Goal: Task Accomplishment & Management: Use online tool/utility

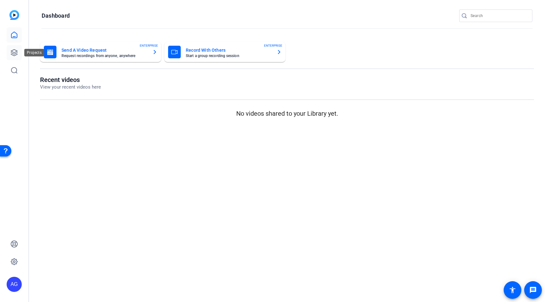
click at [15, 55] on icon at bounding box center [14, 53] width 8 height 8
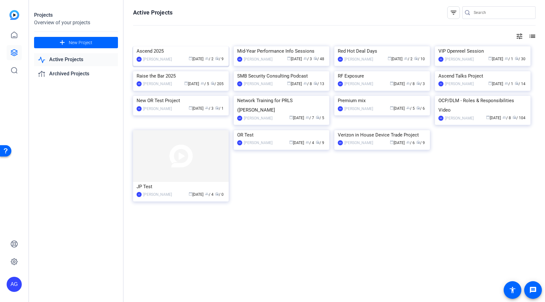
click at [179, 53] on div "Ascend 2025" at bounding box center [181, 50] width 89 height 9
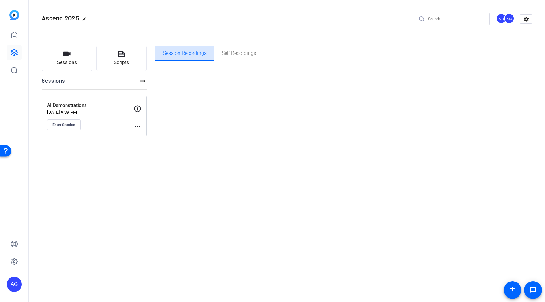
click at [191, 57] on span "Session Recordings" at bounding box center [185, 53] width 44 height 15
click at [224, 52] on span "Self Recordings" at bounding box center [239, 53] width 34 height 5
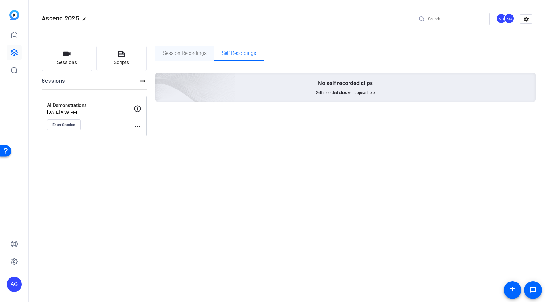
click at [199, 54] on span "Session Recordings" at bounding box center [185, 53] width 44 height 5
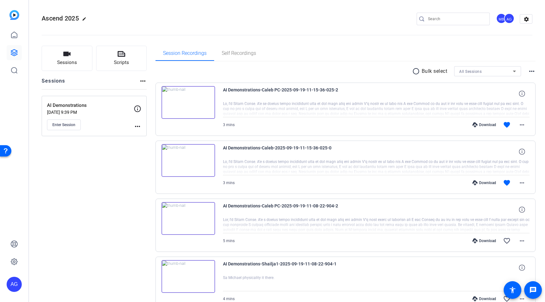
click at [241, 114] on div at bounding box center [376, 109] width 307 height 16
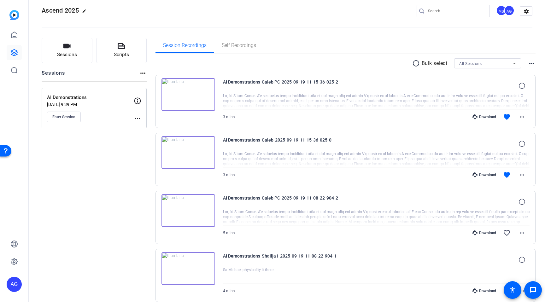
scroll to position [9, 0]
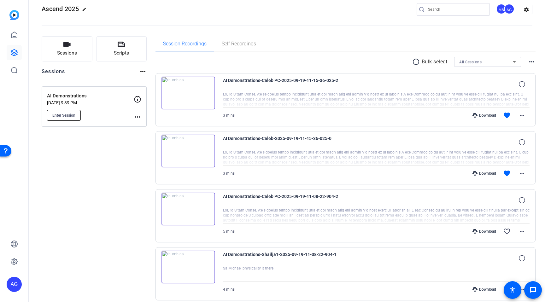
click at [67, 117] on span "Enter Session" at bounding box center [63, 115] width 23 height 5
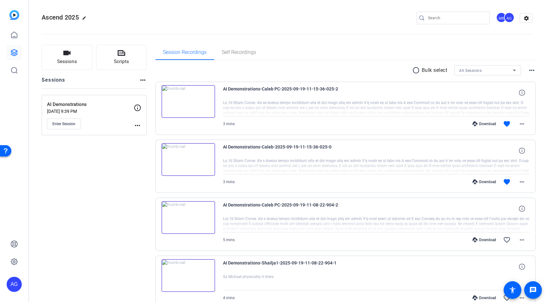
scroll to position [0, 0]
click at [145, 80] on mat-icon "more_horiz" at bounding box center [143, 81] width 8 height 8
click at [145, 80] on div at bounding box center [272, 151] width 545 height 302
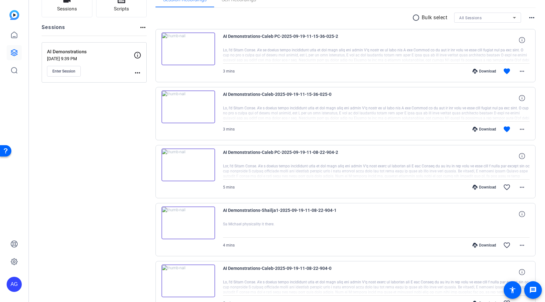
scroll to position [326, 0]
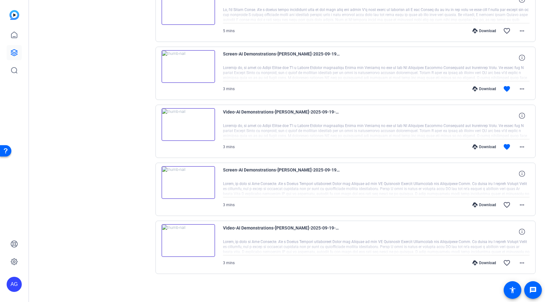
drag, startPoint x: 275, startPoint y: 123, endPoint x: 327, endPoint y: 124, distance: 51.4
click at [327, 124] on div at bounding box center [376, 131] width 307 height 16
click at [326, 125] on div at bounding box center [376, 131] width 307 height 16
drag, startPoint x: 285, startPoint y: 131, endPoint x: 319, endPoint y: 130, distance: 34.1
click at [319, 130] on div at bounding box center [376, 131] width 307 height 16
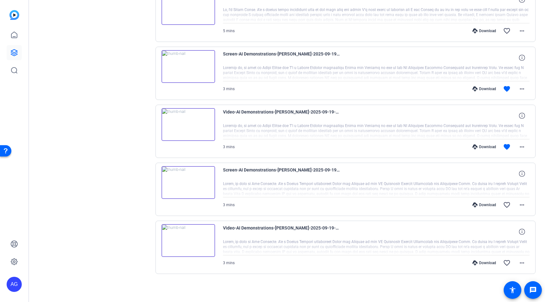
scroll to position [325, 0]
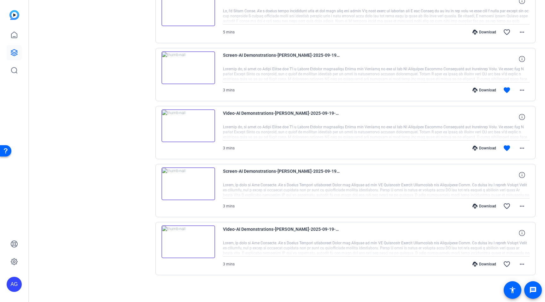
click at [281, 133] on div at bounding box center [376, 133] width 307 height 16
click at [519, 148] on mat-icon "more_horiz" at bounding box center [523, 149] width 8 height 8
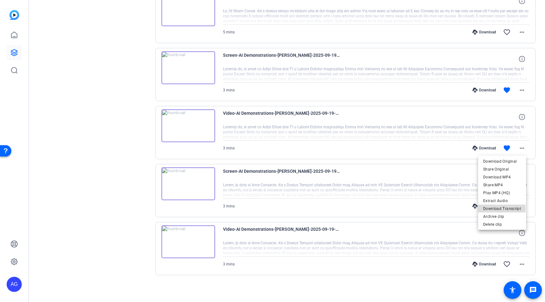
click at [502, 209] on span "Download Transcript" at bounding box center [502, 209] width 38 height 8
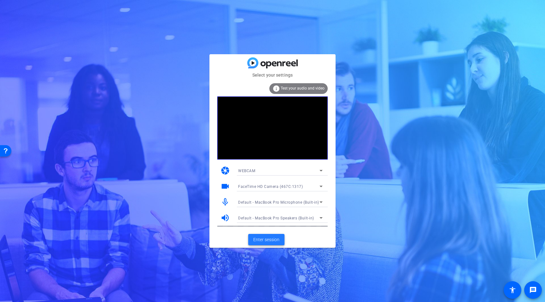
click at [263, 244] on span at bounding box center [266, 239] width 36 height 15
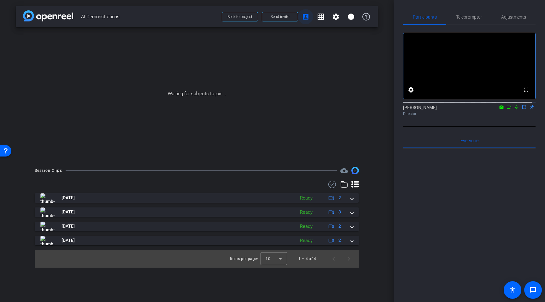
click at [307, 15] on mat-icon "account_box" at bounding box center [306, 17] width 8 height 8
click at [333, 16] on mat-icon "settings" at bounding box center [336, 17] width 8 height 8
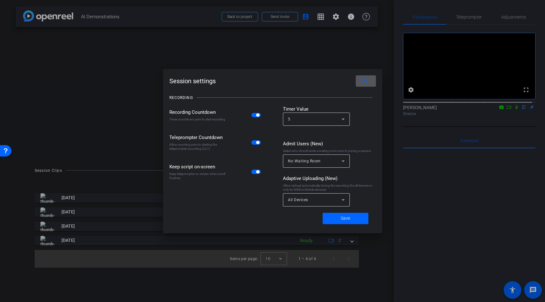
click at [362, 81] on mat-icon "close" at bounding box center [365, 81] width 8 height 8
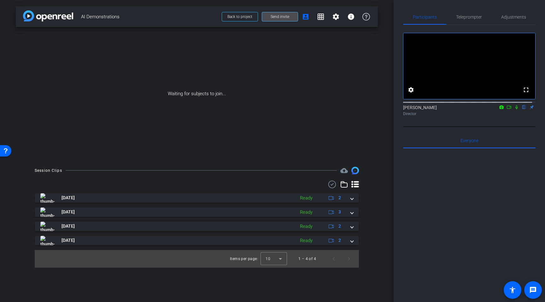
click at [278, 20] on span at bounding box center [280, 16] width 36 height 15
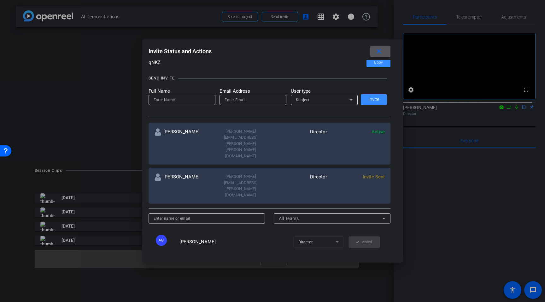
scroll to position [53, 0]
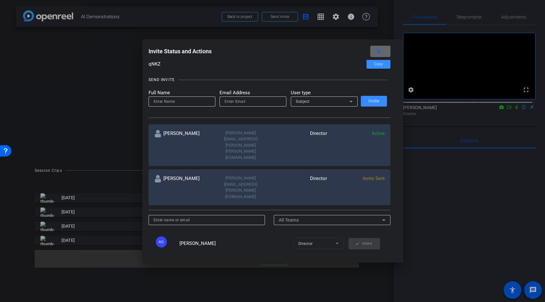
click at [379, 49] on mat-icon "close" at bounding box center [379, 52] width 8 height 8
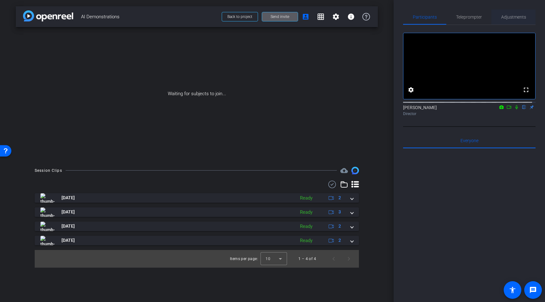
click at [513, 17] on span "Adjustments" at bounding box center [513, 17] width 25 height 4
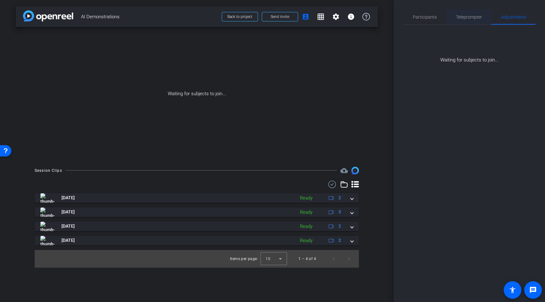
click at [489, 17] on div "Teleprompter" at bounding box center [469, 16] width 45 height 15
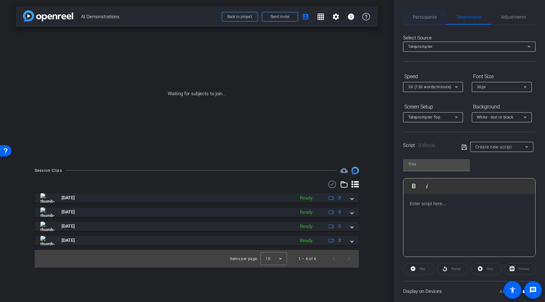
click at [436, 16] on span "Participants" at bounding box center [425, 17] width 24 height 4
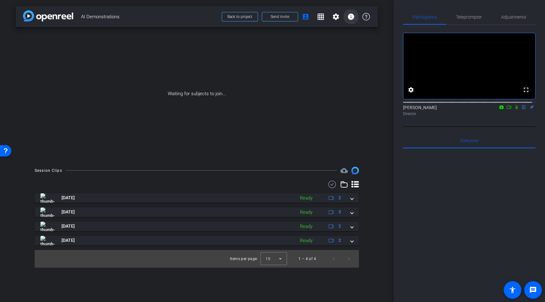
click at [353, 18] on mat-icon "info" at bounding box center [351, 17] width 8 height 8
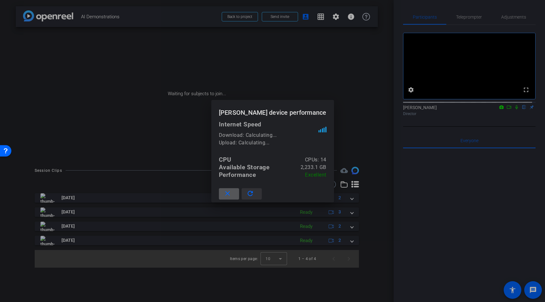
click at [247, 196] on span at bounding box center [252, 194] width 20 height 15
click at [239, 195] on span at bounding box center [229, 194] width 20 height 15
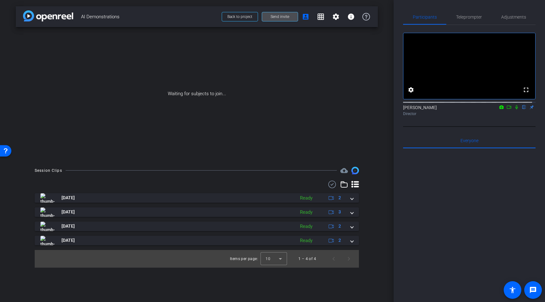
click at [276, 16] on span "Send invite" at bounding box center [280, 16] width 19 height 5
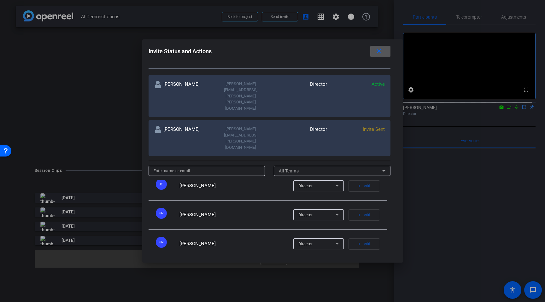
scroll to position [109, 0]
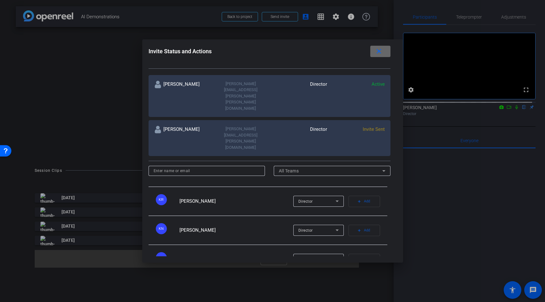
click at [379, 51] on mat-icon "close" at bounding box center [379, 52] width 8 height 8
